Goal: Information Seeking & Learning: Learn about a topic

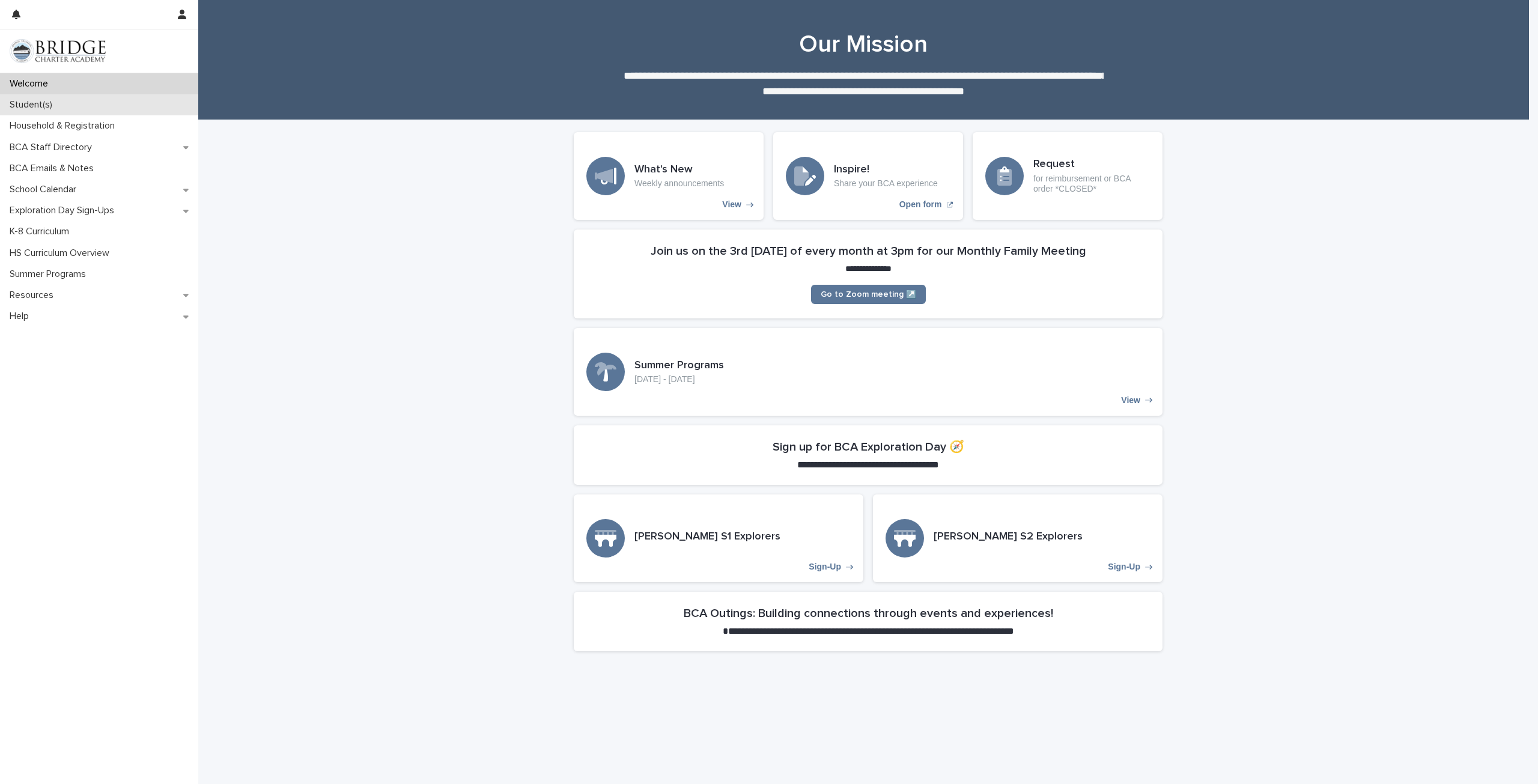
click at [52, 102] on p "Student(s)" at bounding box center [33, 105] width 57 height 12
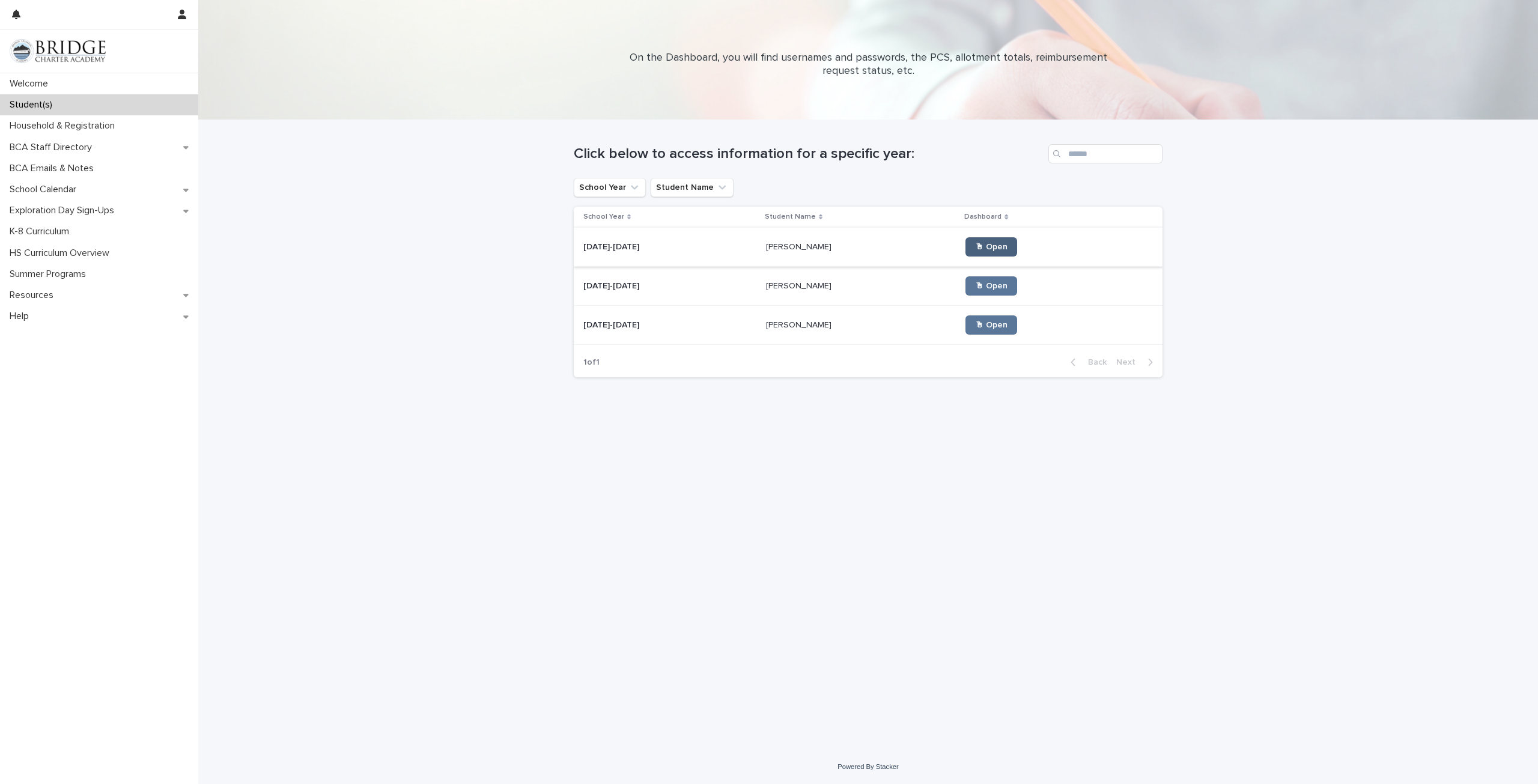
click at [975, 247] on span "🖱 Open" at bounding box center [992, 246] width 33 height 8
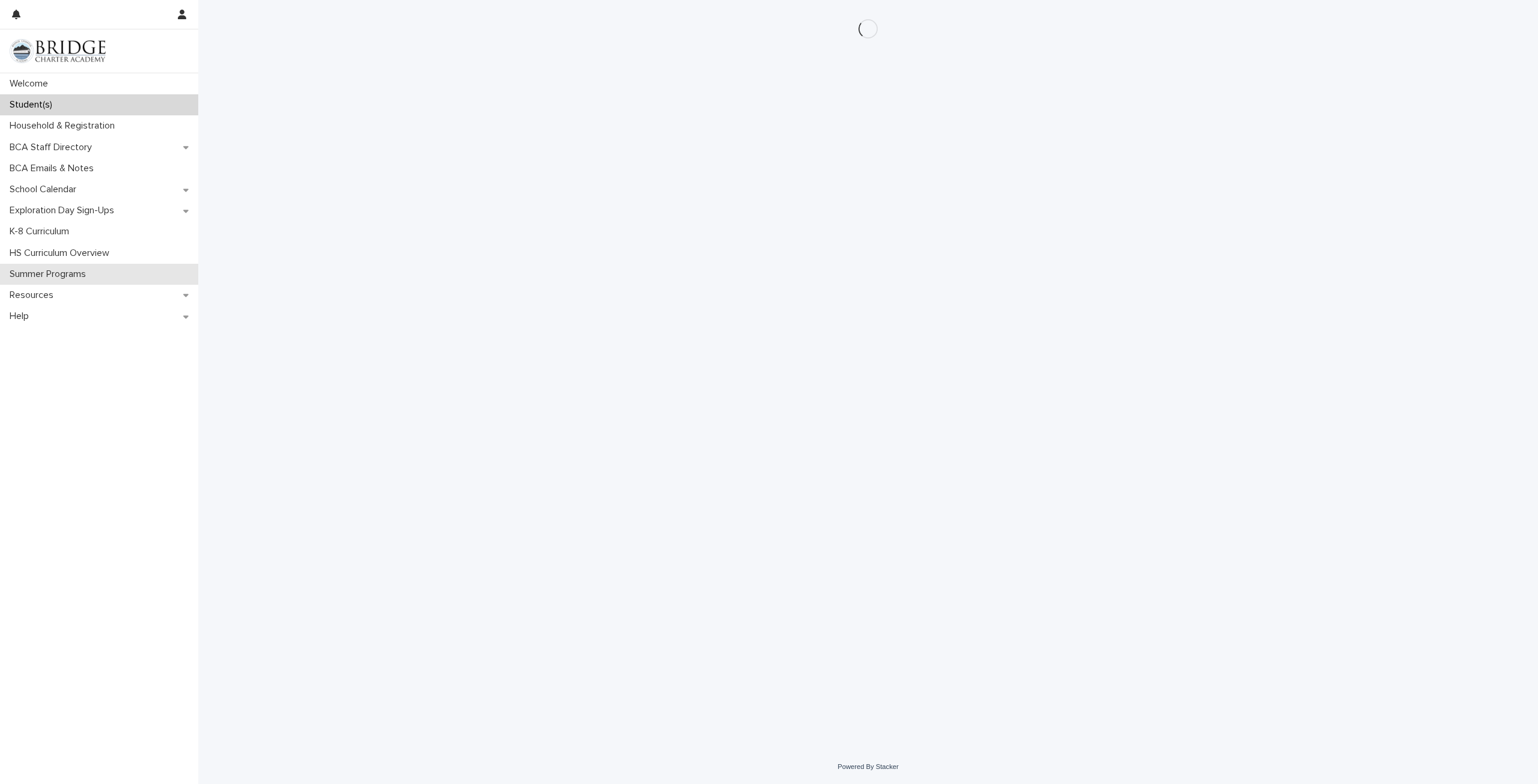
click at [29, 277] on p "Summer Programs" at bounding box center [50, 274] width 90 height 12
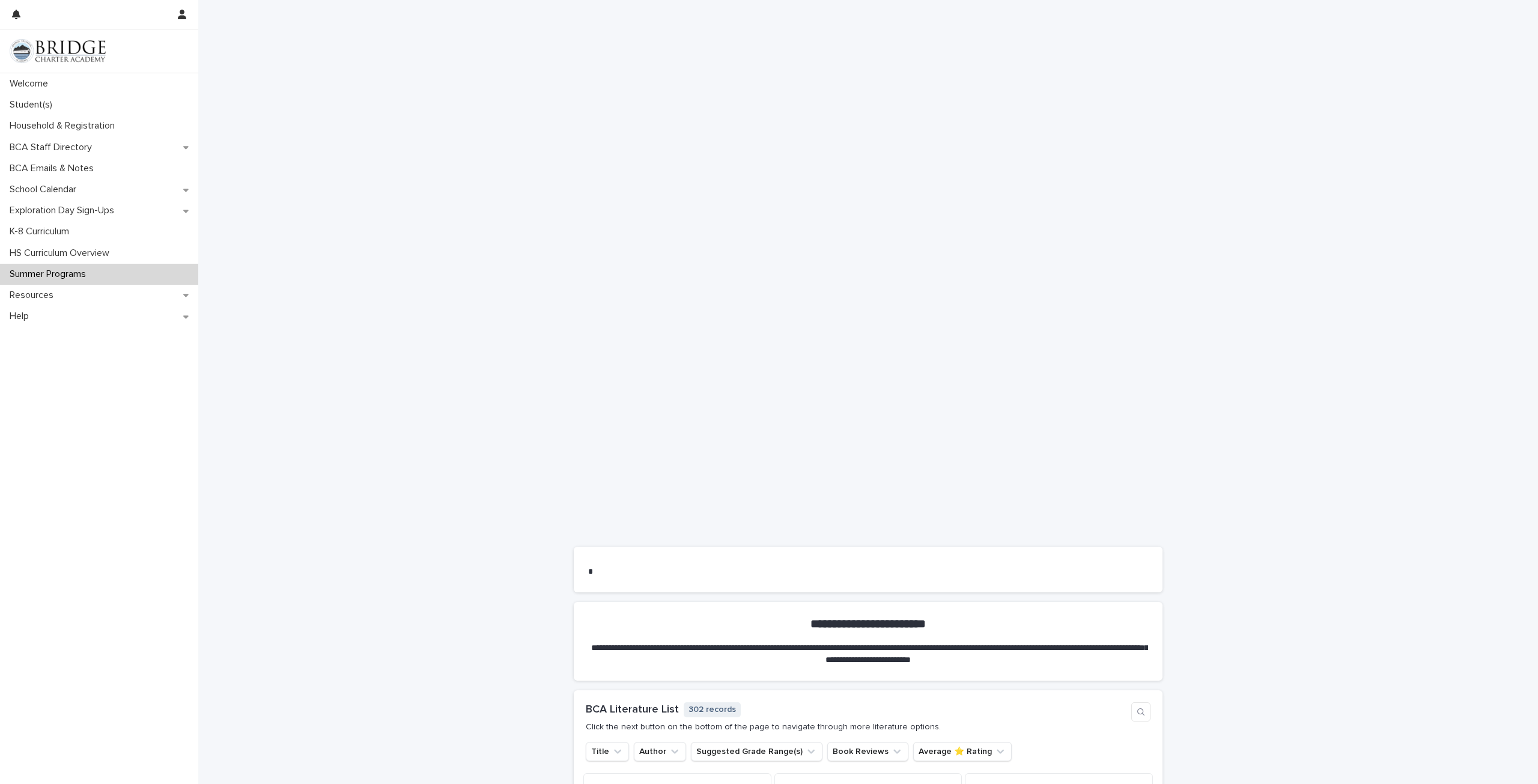
scroll to position [186, 0]
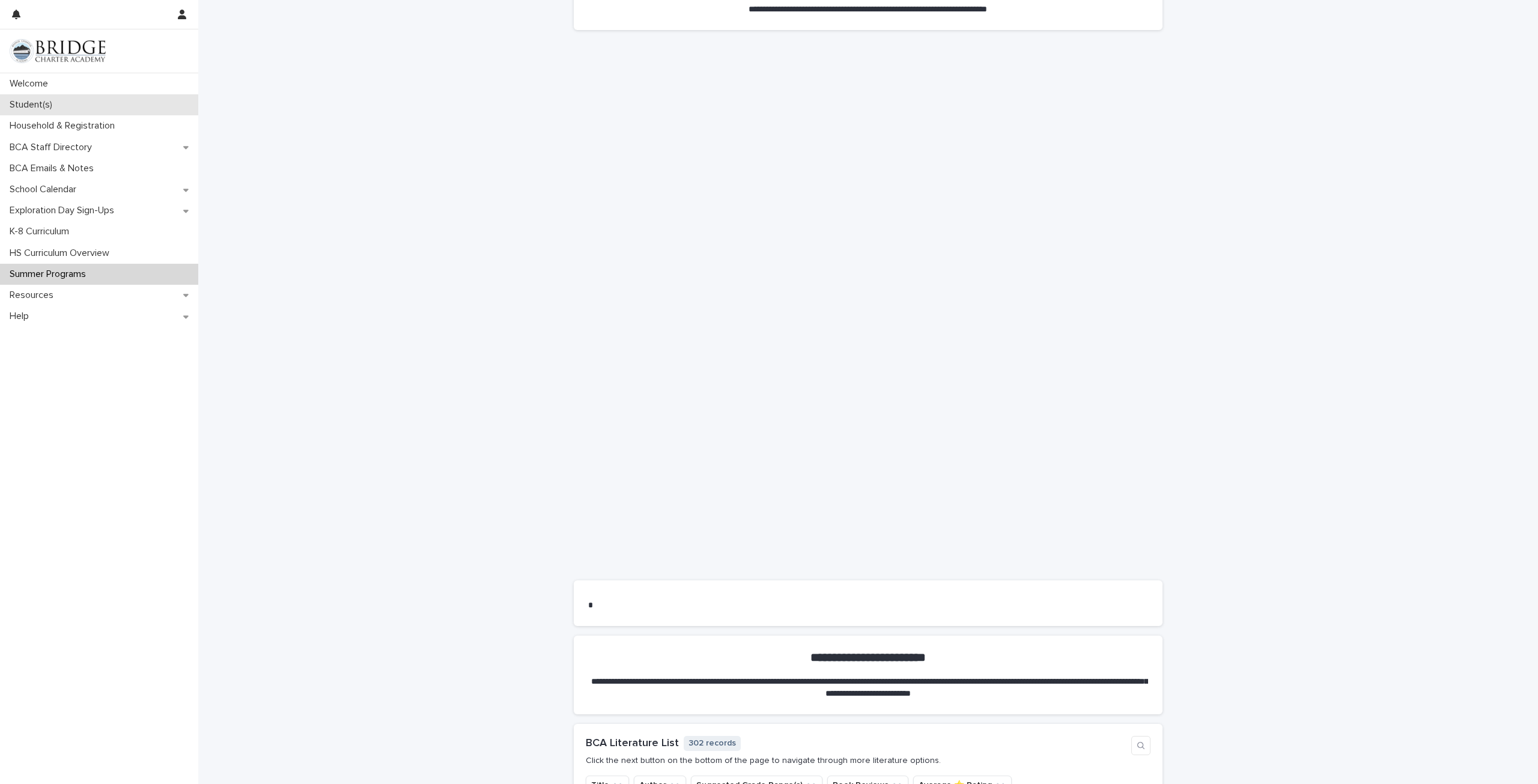
click at [61, 99] on p "Student(s)" at bounding box center [33, 105] width 57 height 12
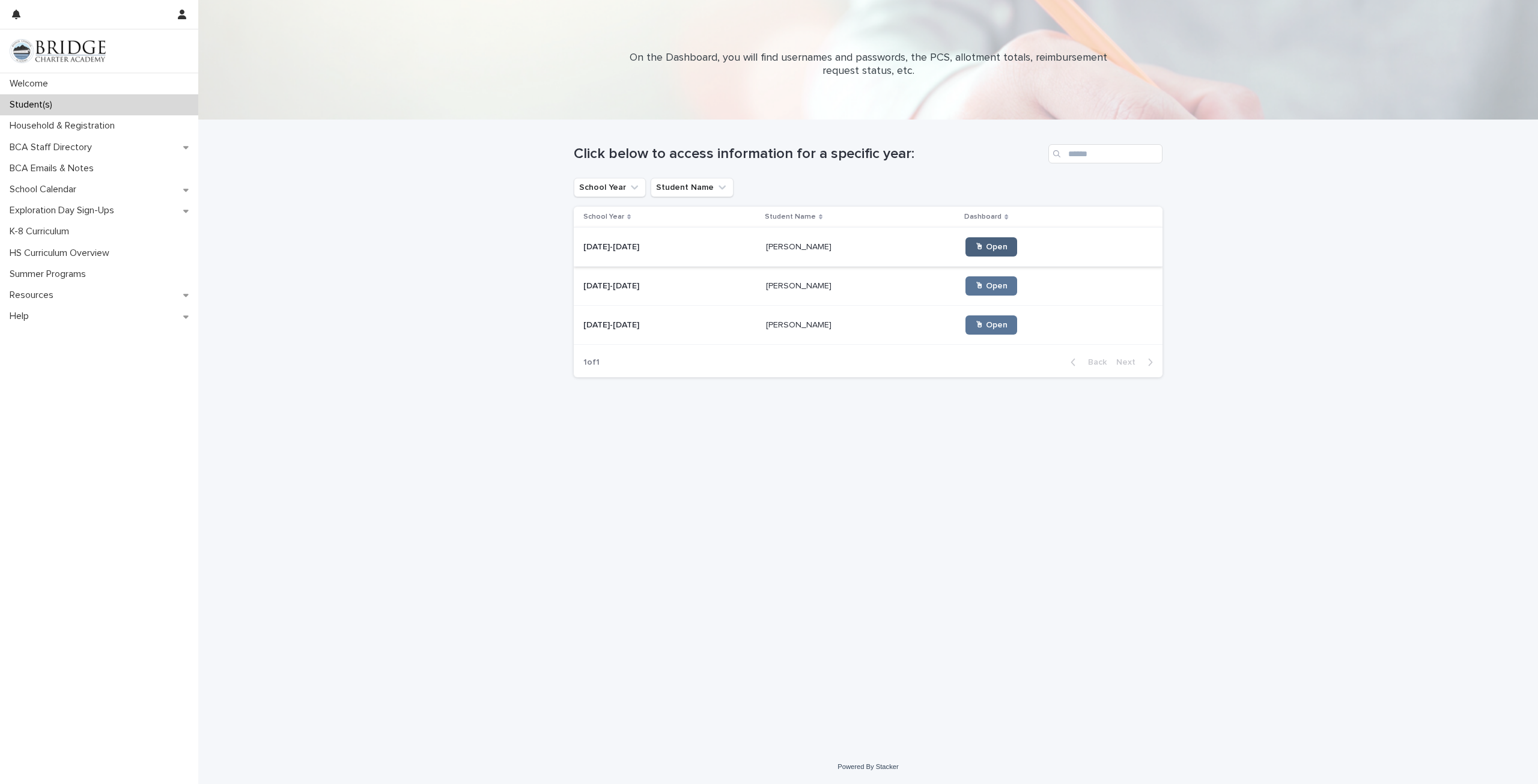
click at [975, 250] on span "🖱 Open" at bounding box center [992, 246] width 33 height 8
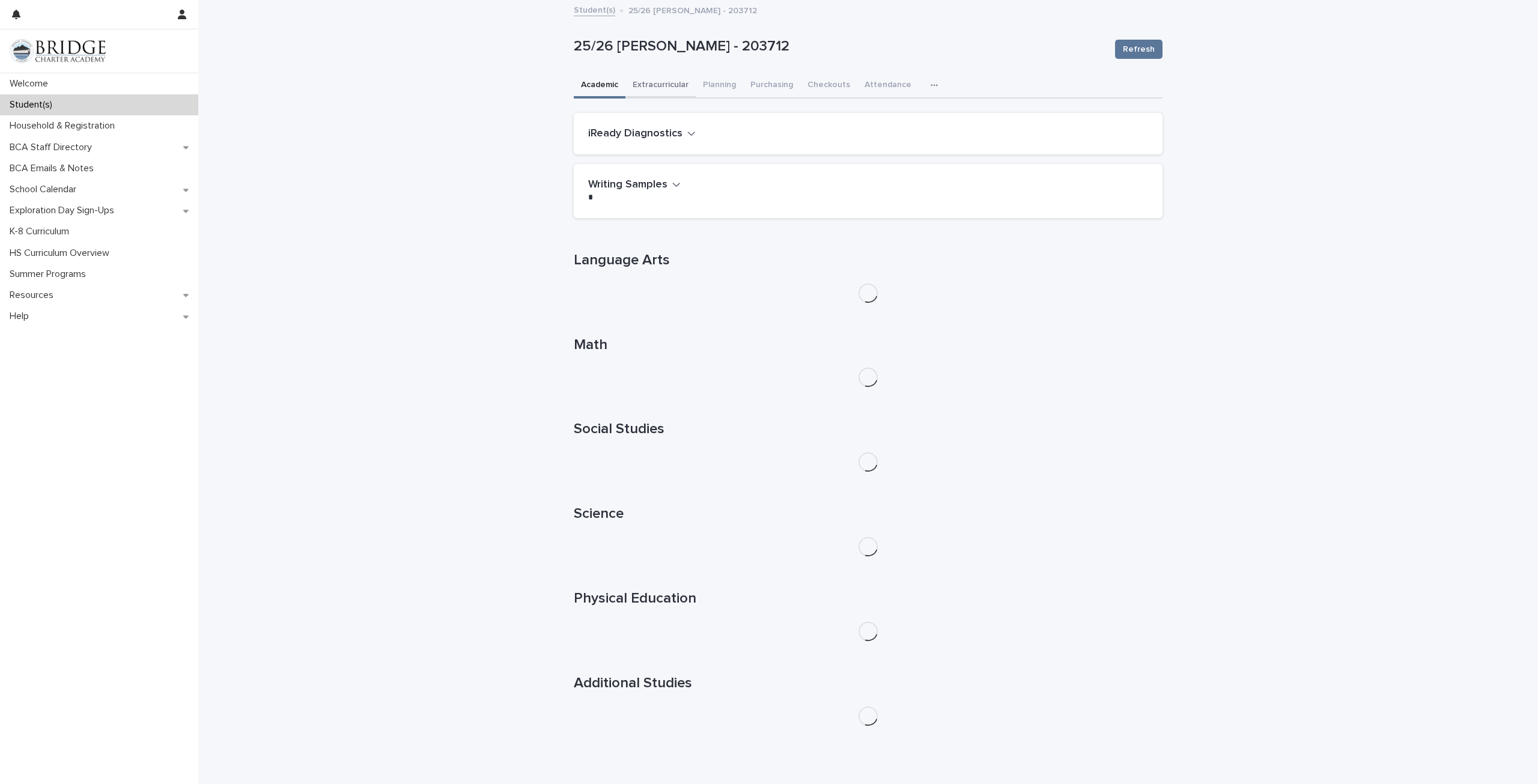
click at [648, 82] on button "Extracurricular" at bounding box center [660, 86] width 71 height 25
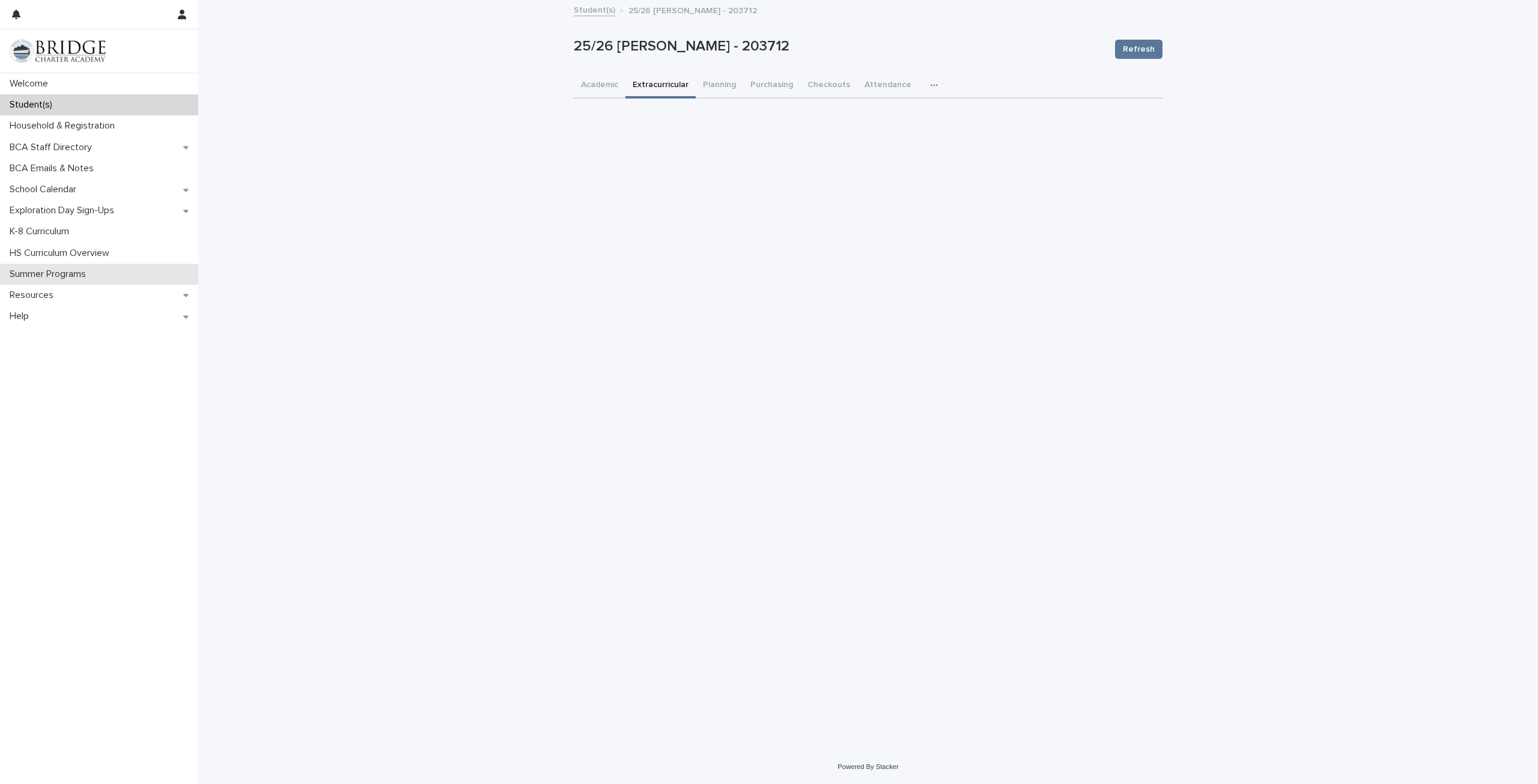
click at [47, 276] on p "Summer Programs" at bounding box center [50, 274] width 90 height 12
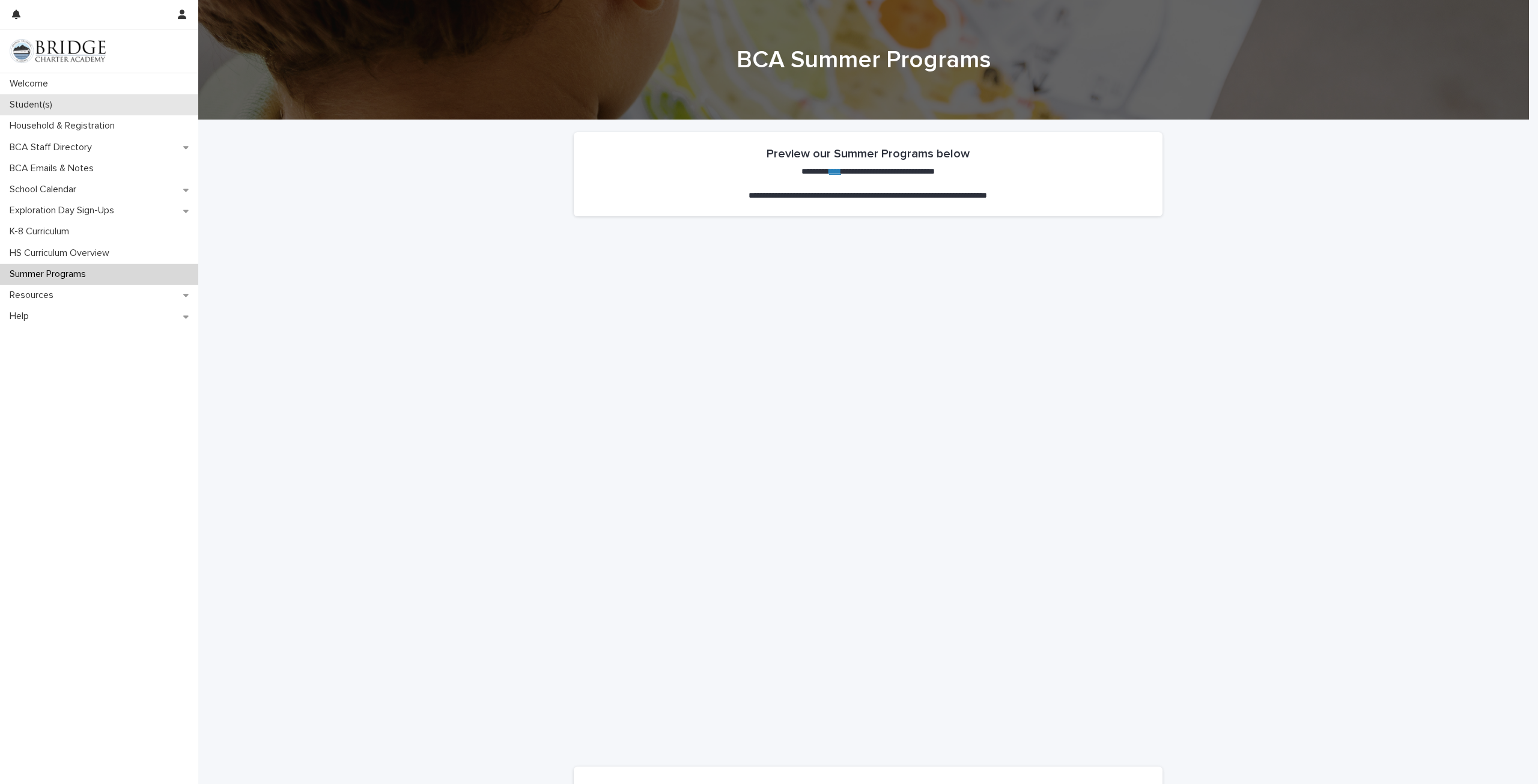
click at [41, 101] on p "Student(s)" at bounding box center [33, 105] width 57 height 12
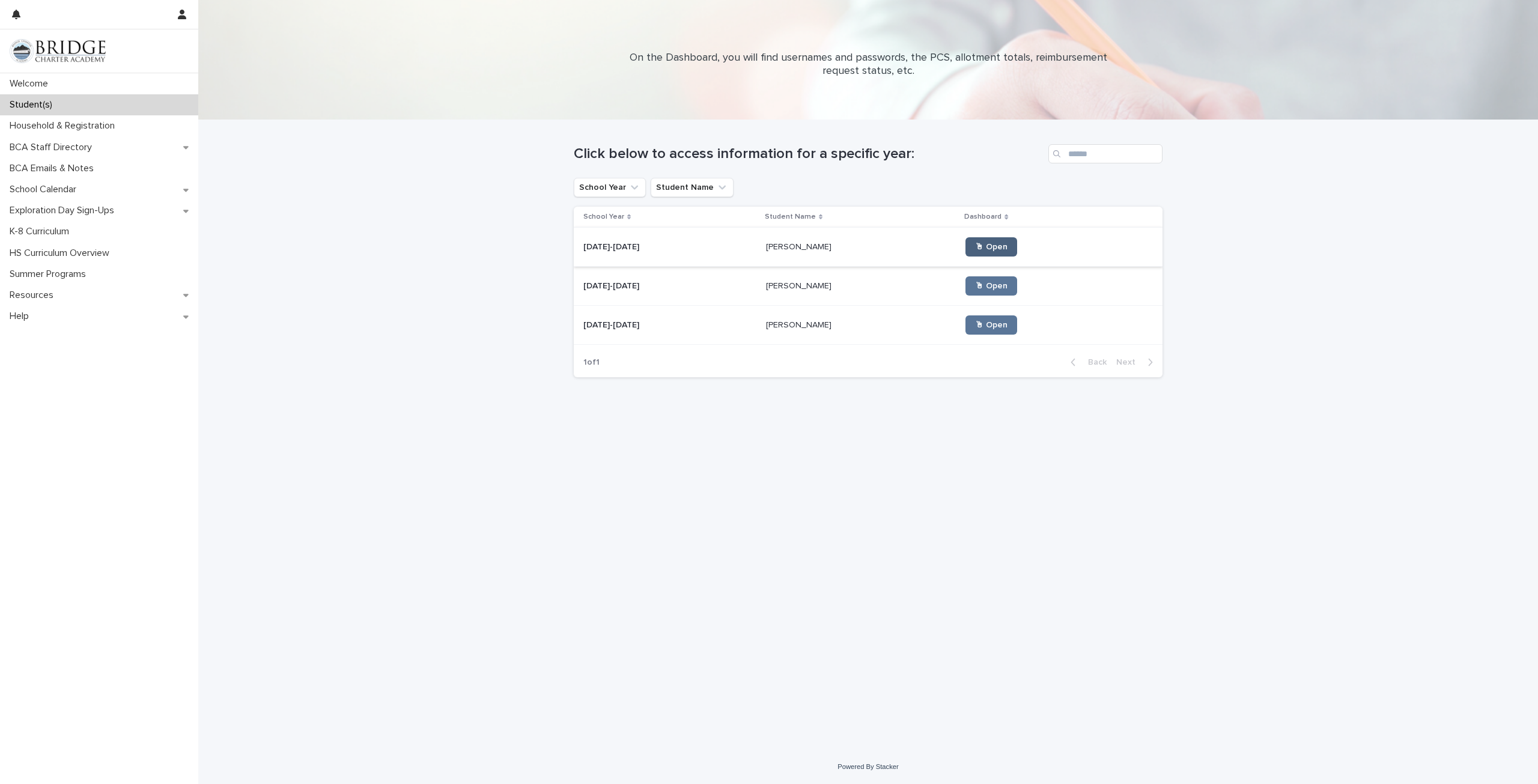
click at [965, 252] on link "🖱 Open" at bounding box center [991, 246] width 52 height 19
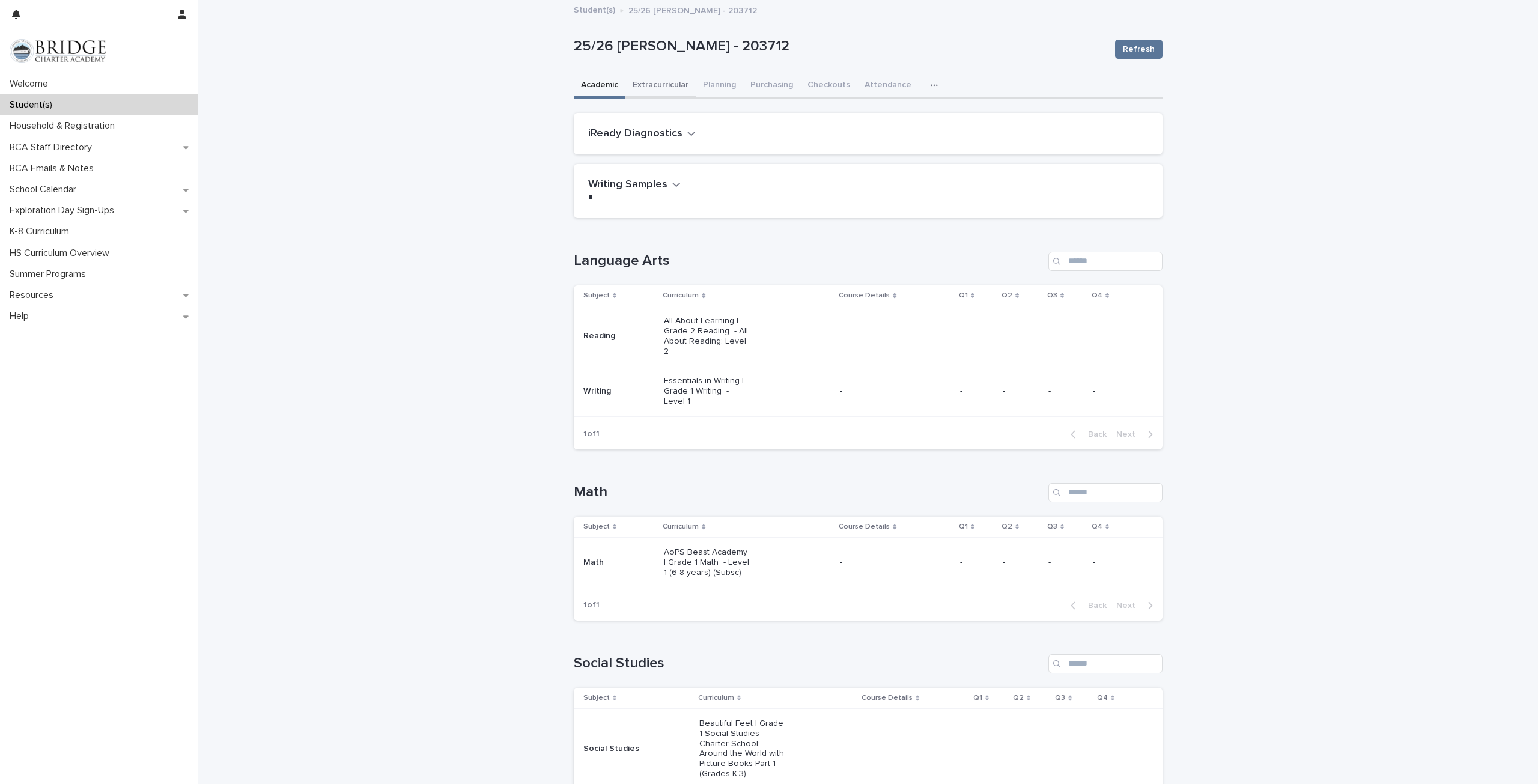
click at [657, 87] on button "Extracurricular" at bounding box center [660, 86] width 71 height 25
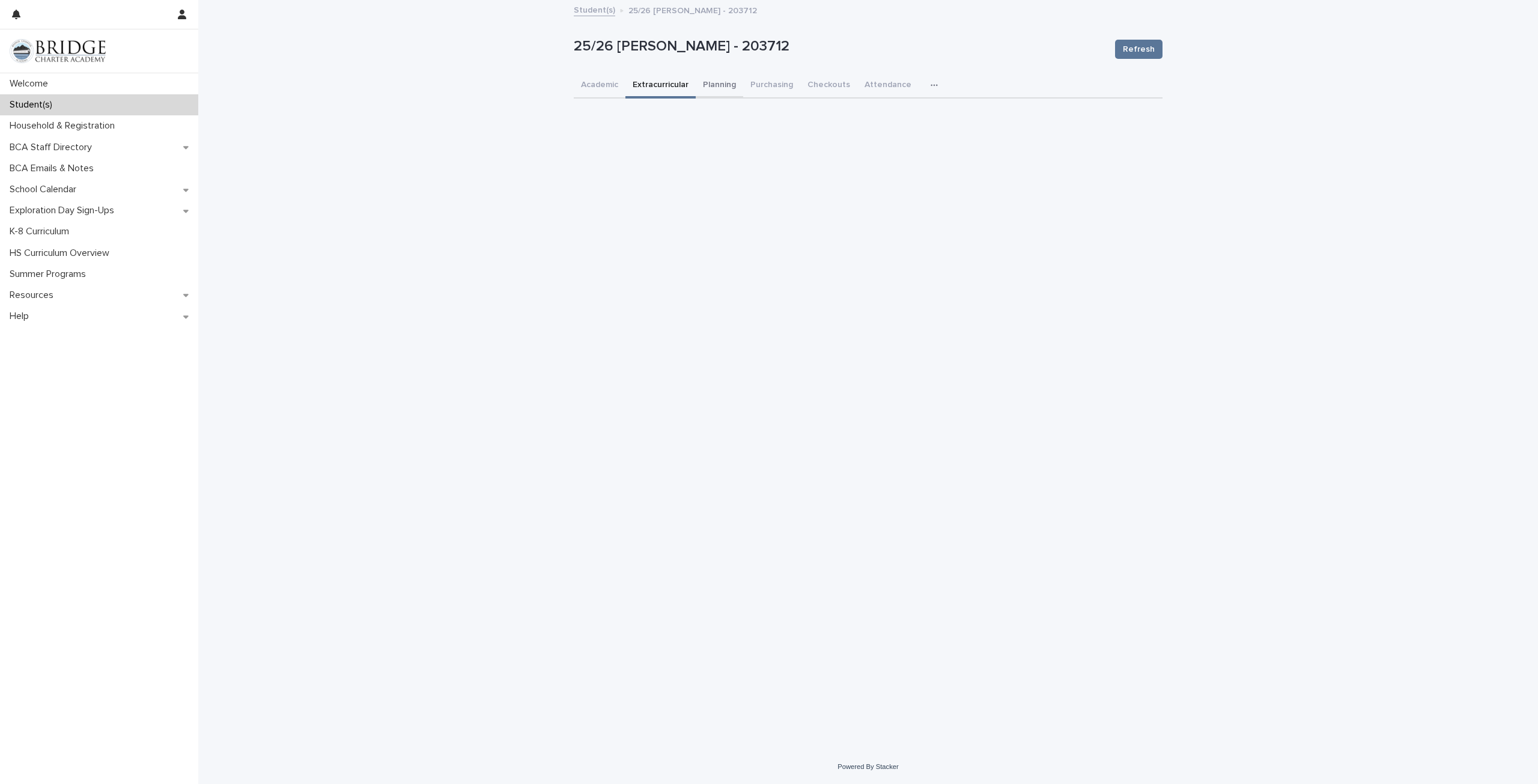
click at [727, 89] on button "Planning" at bounding box center [719, 86] width 47 height 25
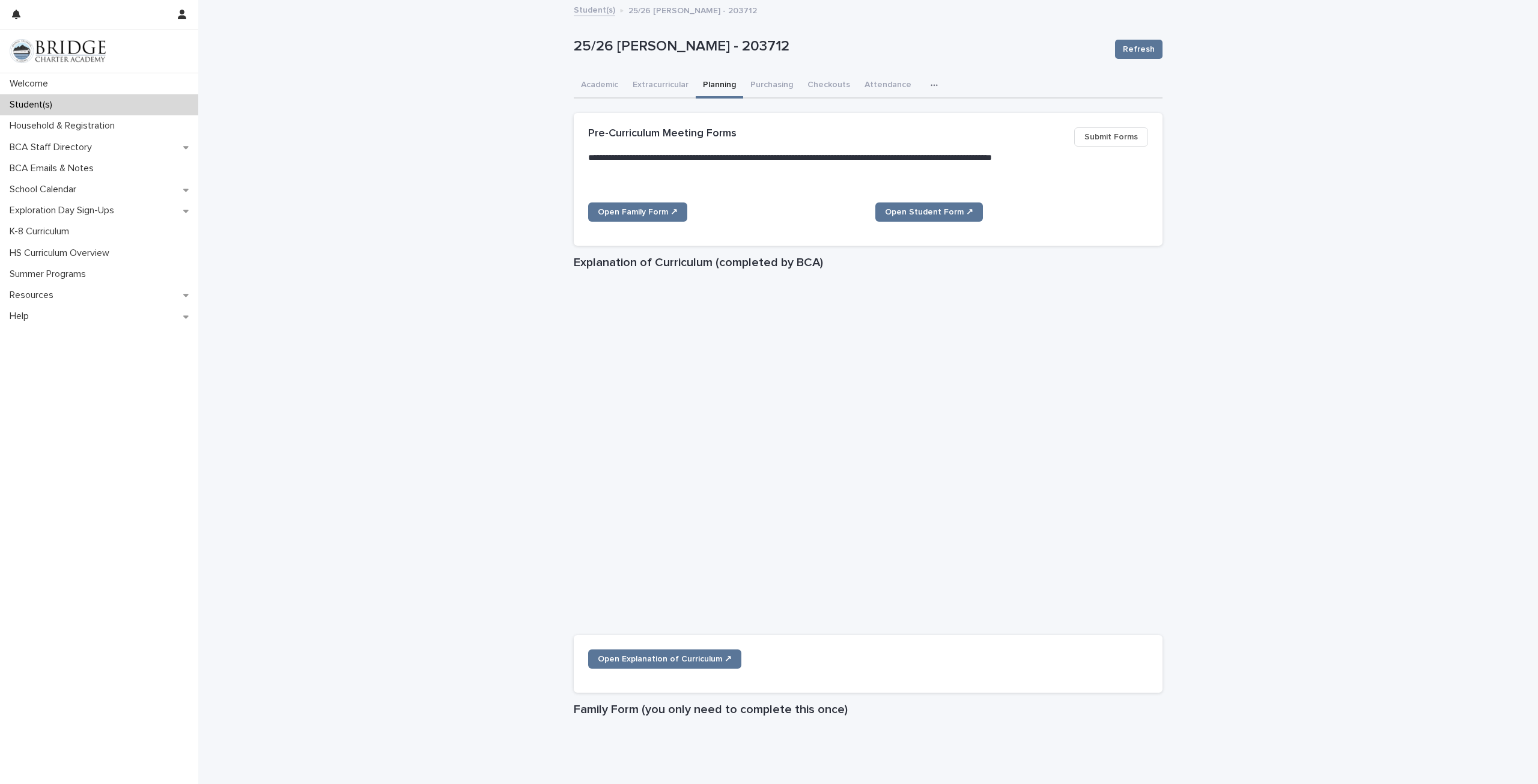
click at [931, 82] on icon "button" at bounding box center [935, 85] width 7 height 8
click at [954, 61] on div "25/26 [PERSON_NAME] - 203712 Refresh" at bounding box center [868, 49] width 589 height 48
click at [644, 90] on button "Extracurricular" at bounding box center [660, 86] width 71 height 25
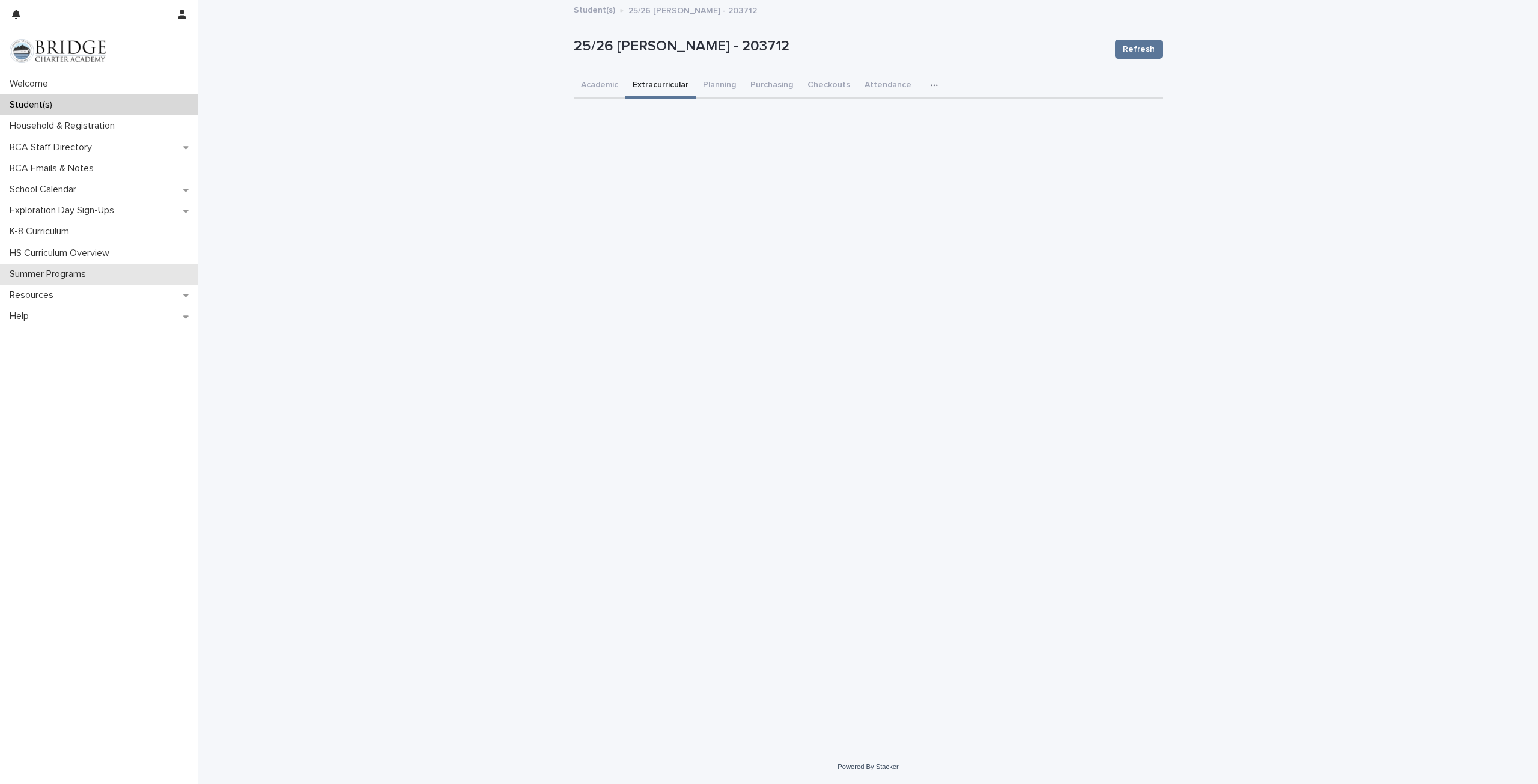
click at [69, 280] on div "Summer Programs" at bounding box center [99, 274] width 198 height 21
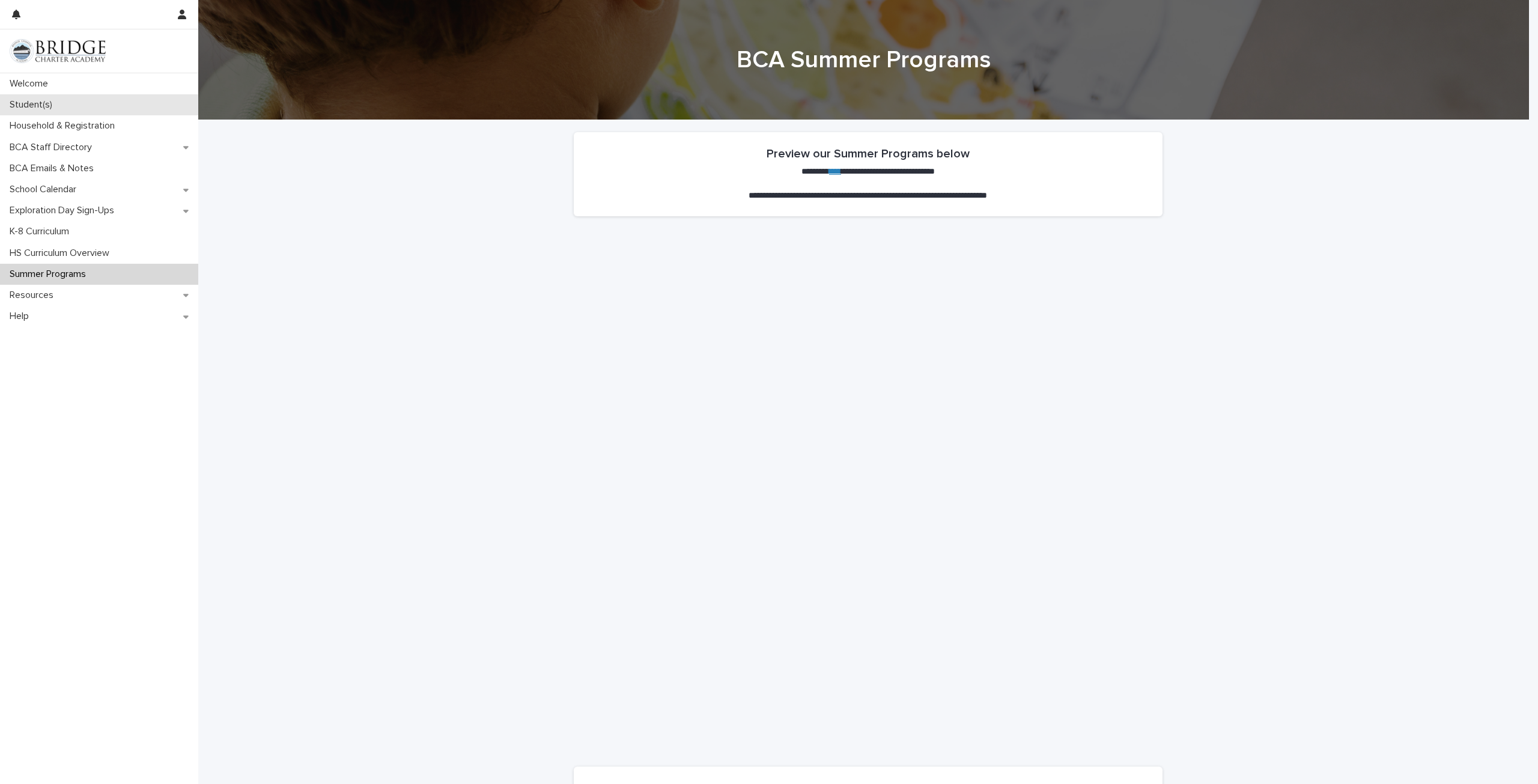
click at [53, 103] on p "Student(s)" at bounding box center [33, 105] width 57 height 12
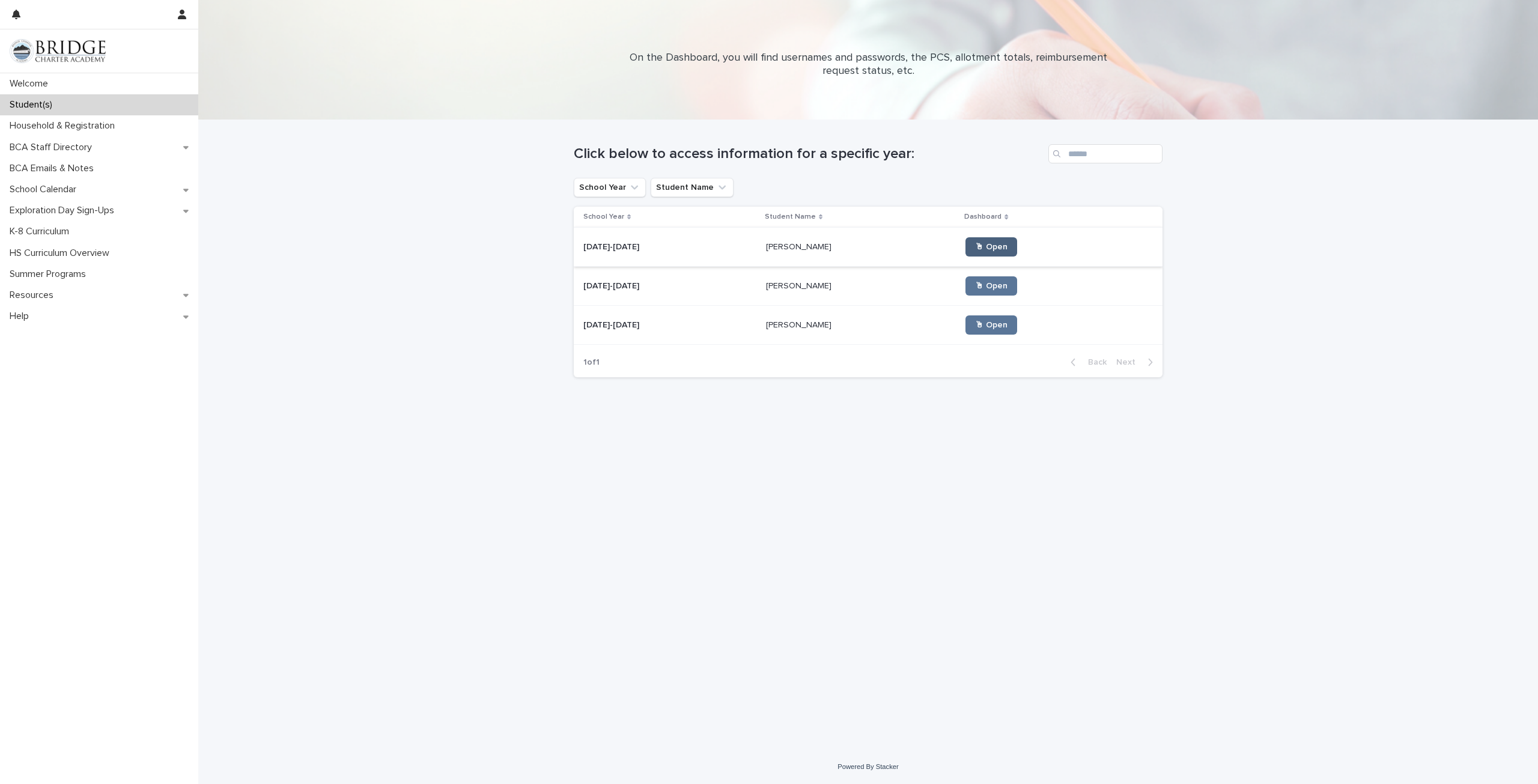
click at [965, 253] on link "🖱 Open" at bounding box center [991, 246] width 52 height 19
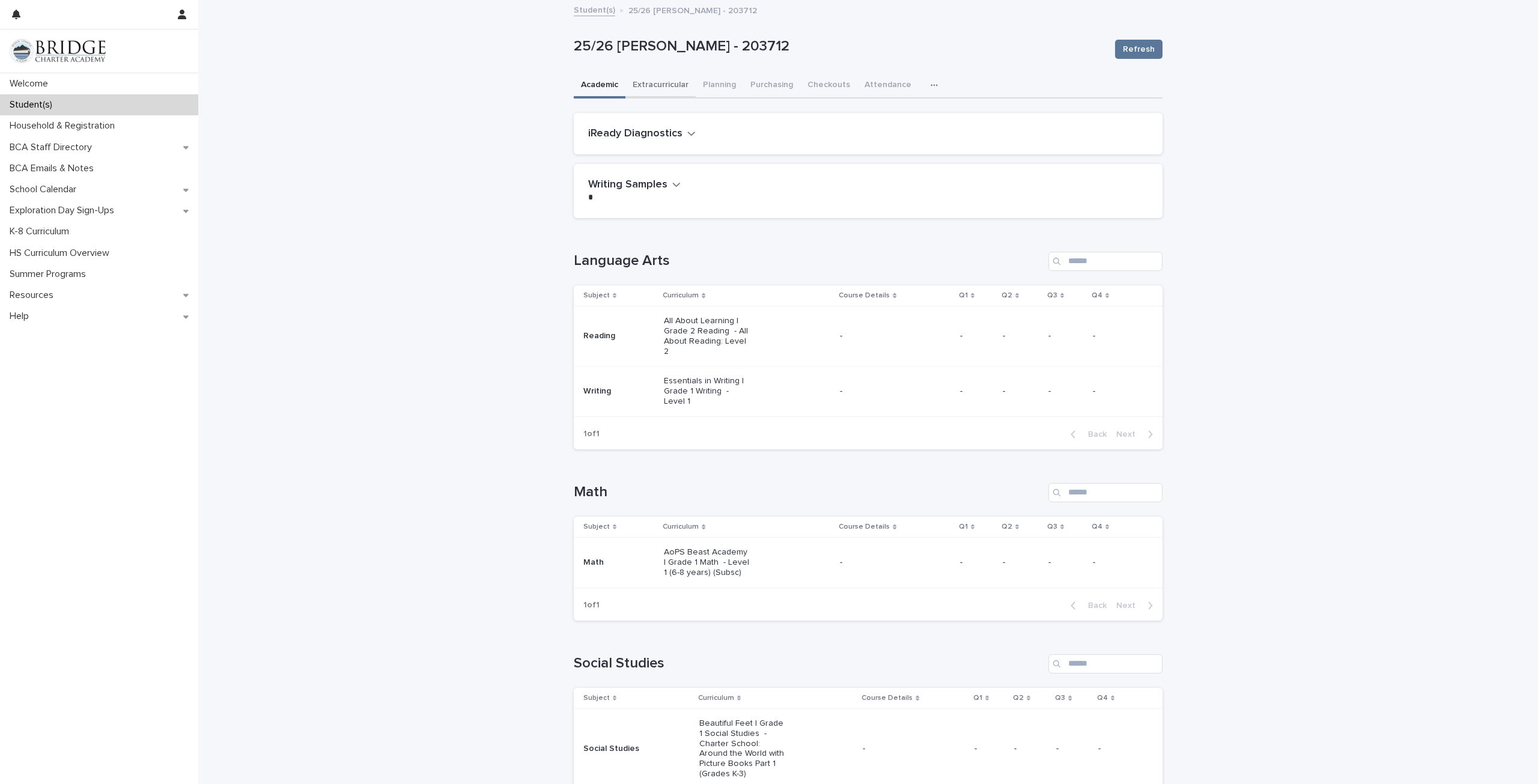
click at [668, 89] on button "Extracurricular" at bounding box center [660, 86] width 71 height 25
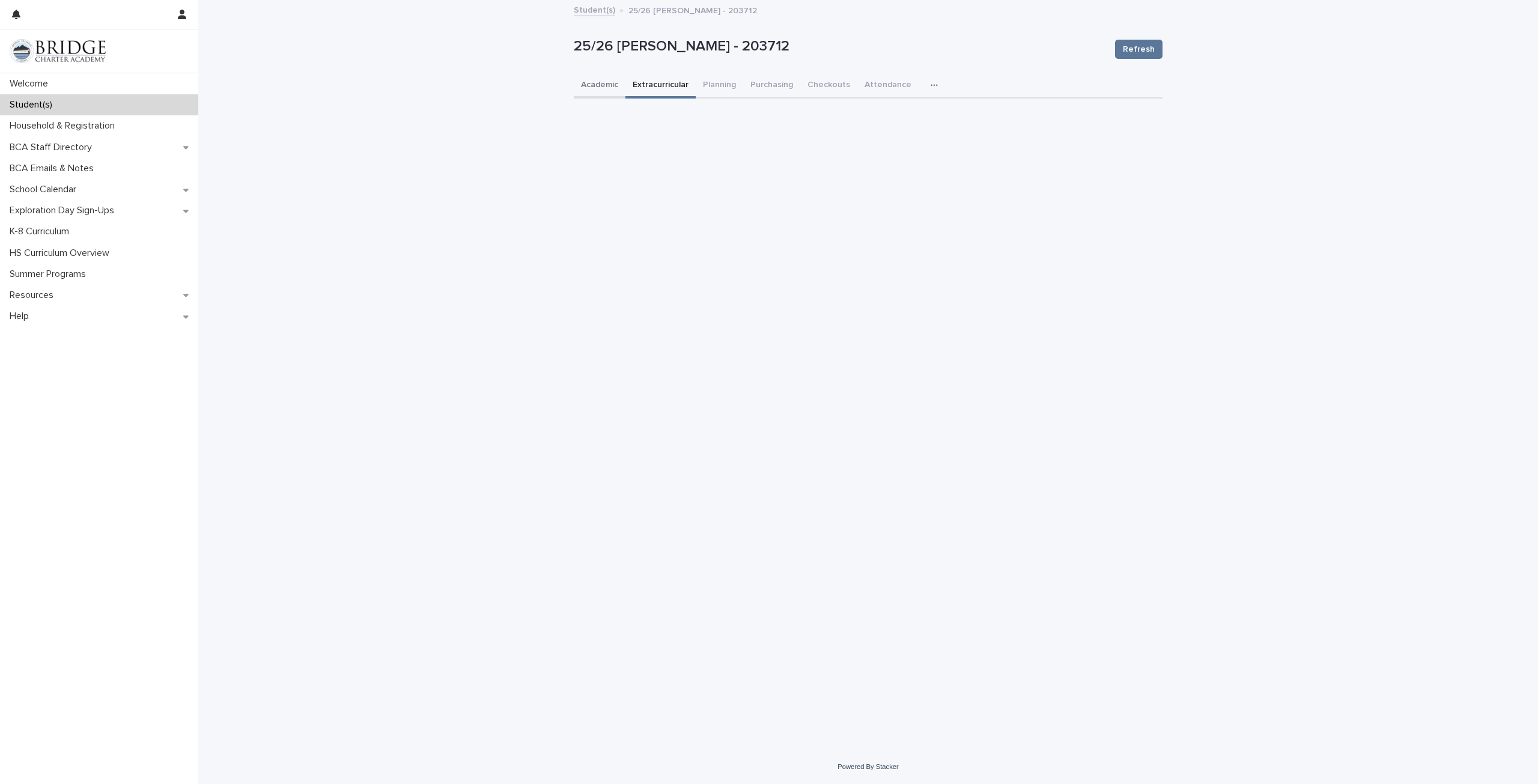
click at [602, 87] on button "Academic" at bounding box center [599, 86] width 52 height 25
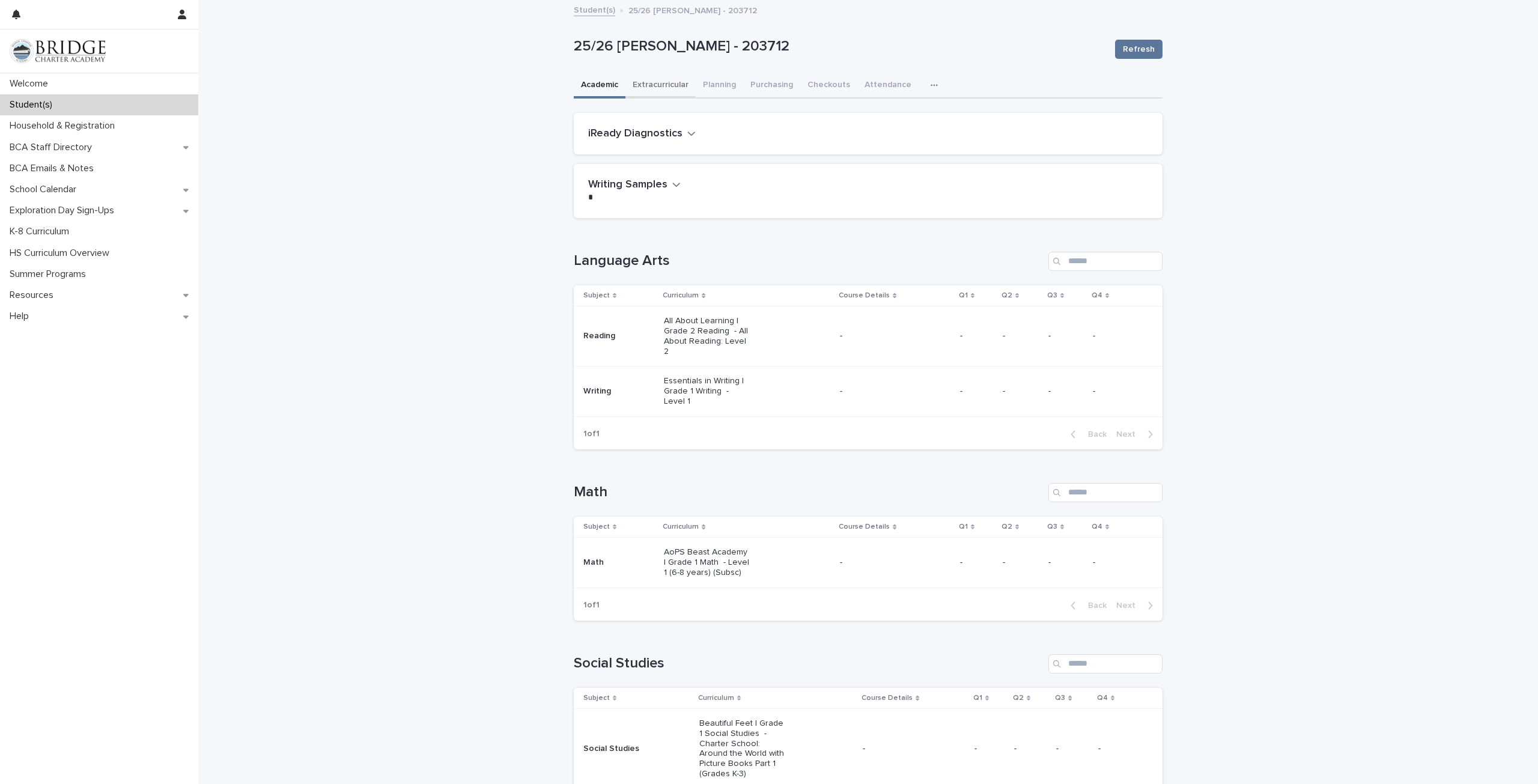
click at [641, 80] on button "Extracurricular" at bounding box center [660, 86] width 71 height 25
